Goal: Task Accomplishment & Management: Use online tool/utility

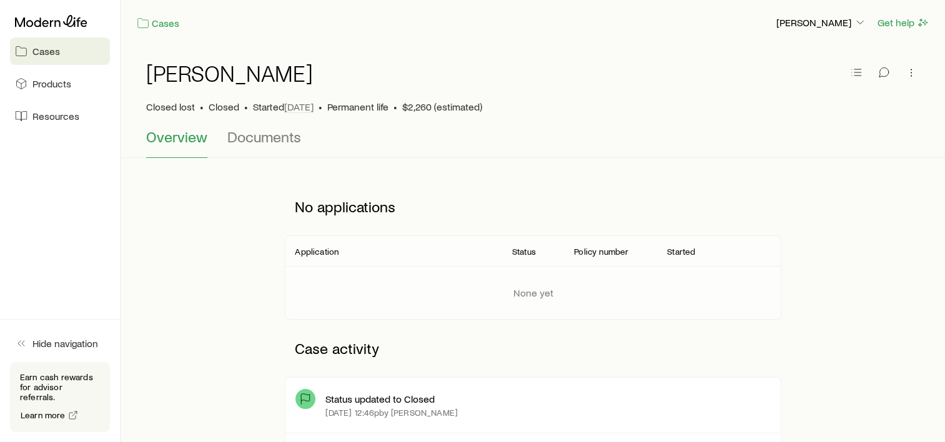
click at [45, 55] on span "Cases" at bounding box center [45, 51] width 27 height 12
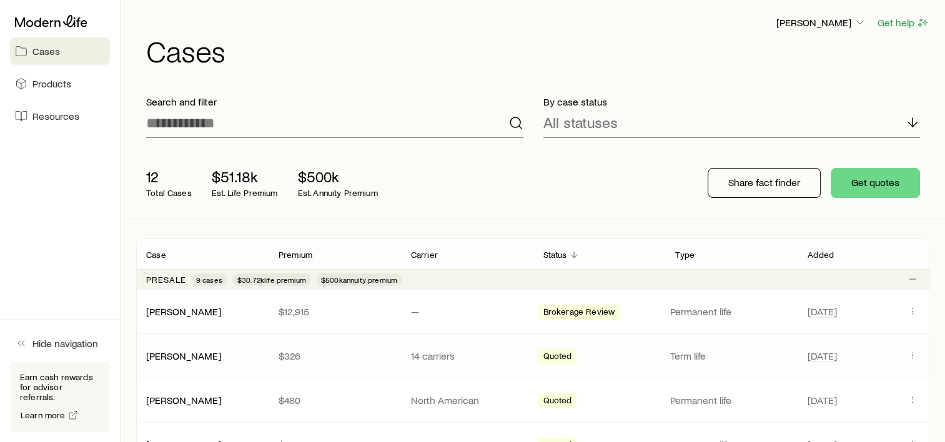
click at [450, 357] on p "14 carriers" at bounding box center [467, 356] width 112 height 12
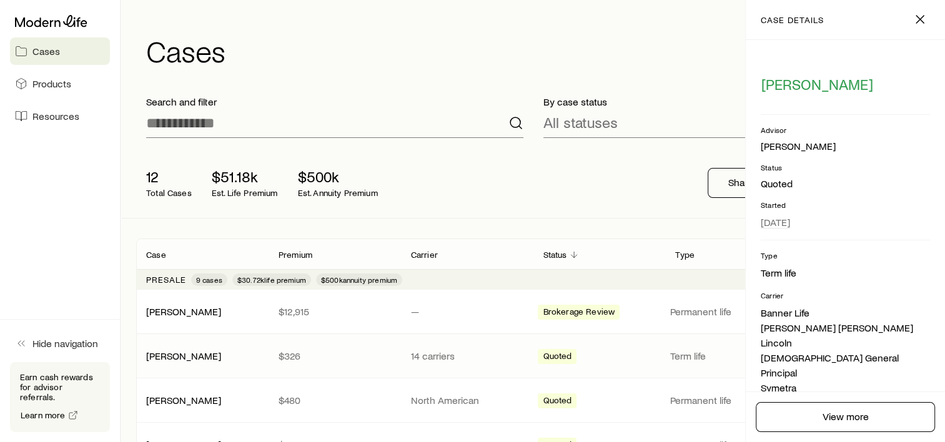
click at [450, 355] on p "14 carriers" at bounding box center [467, 356] width 112 height 12
click at [167, 355] on link "[PERSON_NAME]" at bounding box center [184, 355] width 75 height 12
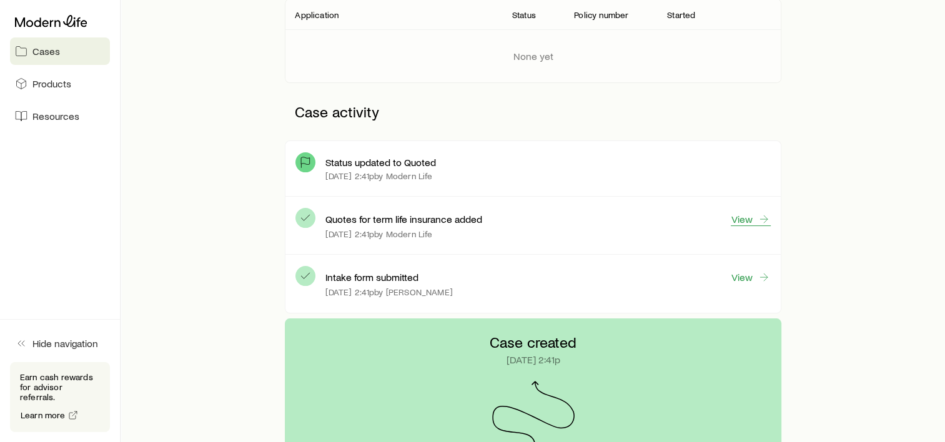
scroll to position [218, 0]
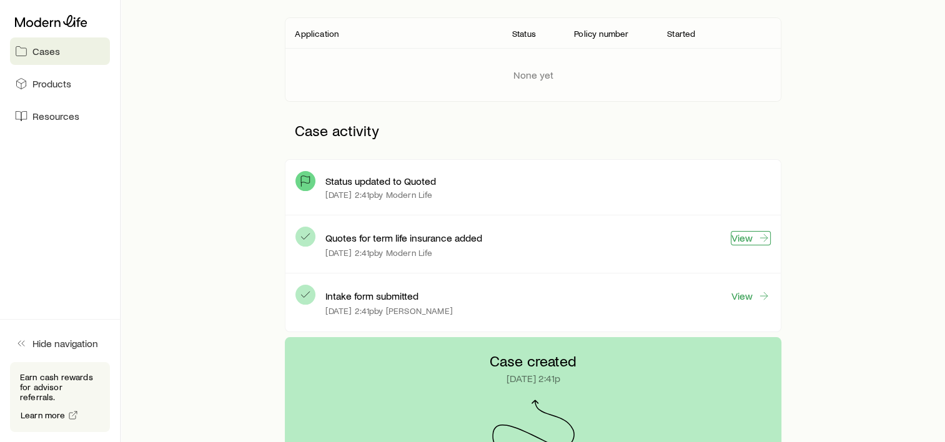
click at [749, 231] on link "View" at bounding box center [751, 238] width 40 height 14
